Goal: Information Seeking & Learning: Learn about a topic

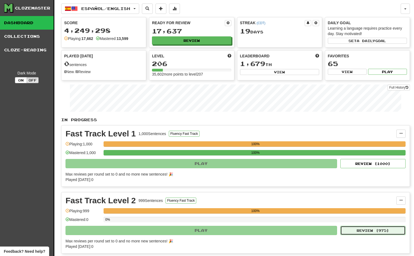
click at [361, 229] on button "Review ( 975 )" at bounding box center [372, 230] width 65 height 9
select select "**"
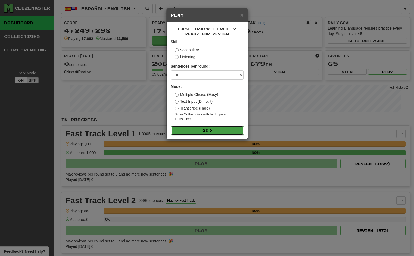
click at [207, 127] on button "Go" at bounding box center [207, 130] width 73 height 9
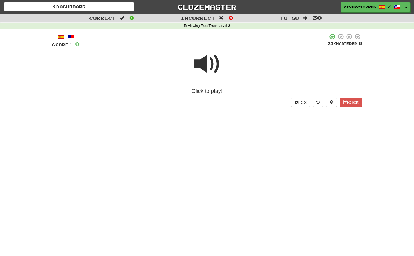
click at [197, 62] on span at bounding box center [206, 64] width 27 height 27
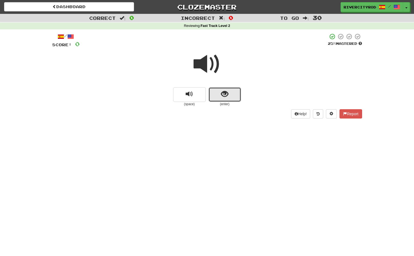
click at [228, 93] on span "show sentence" at bounding box center [224, 93] width 7 height 7
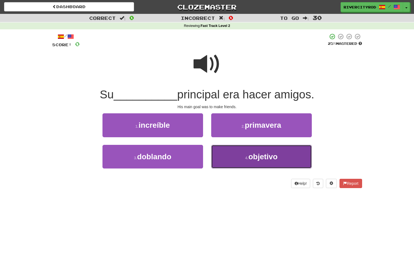
click at [259, 154] on span "objetivo" at bounding box center [262, 156] width 29 height 8
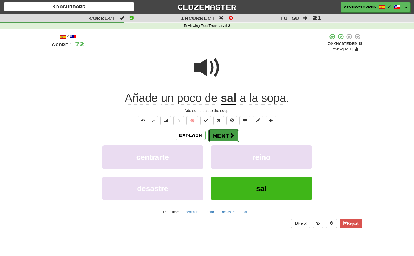
click at [225, 131] on button "Next" at bounding box center [223, 135] width 30 height 12
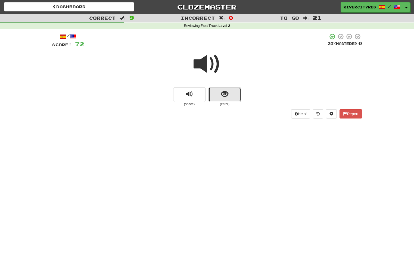
click at [224, 90] on span "show sentence" at bounding box center [224, 93] width 7 height 7
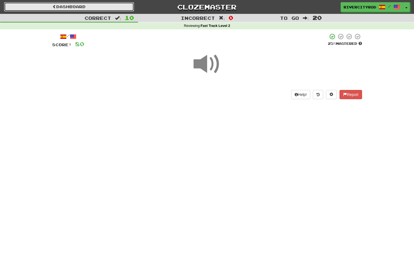
click at [110, 8] on link "Dashboard" at bounding box center [69, 6] width 130 height 9
